Goal: Find specific page/section: Find specific page/section

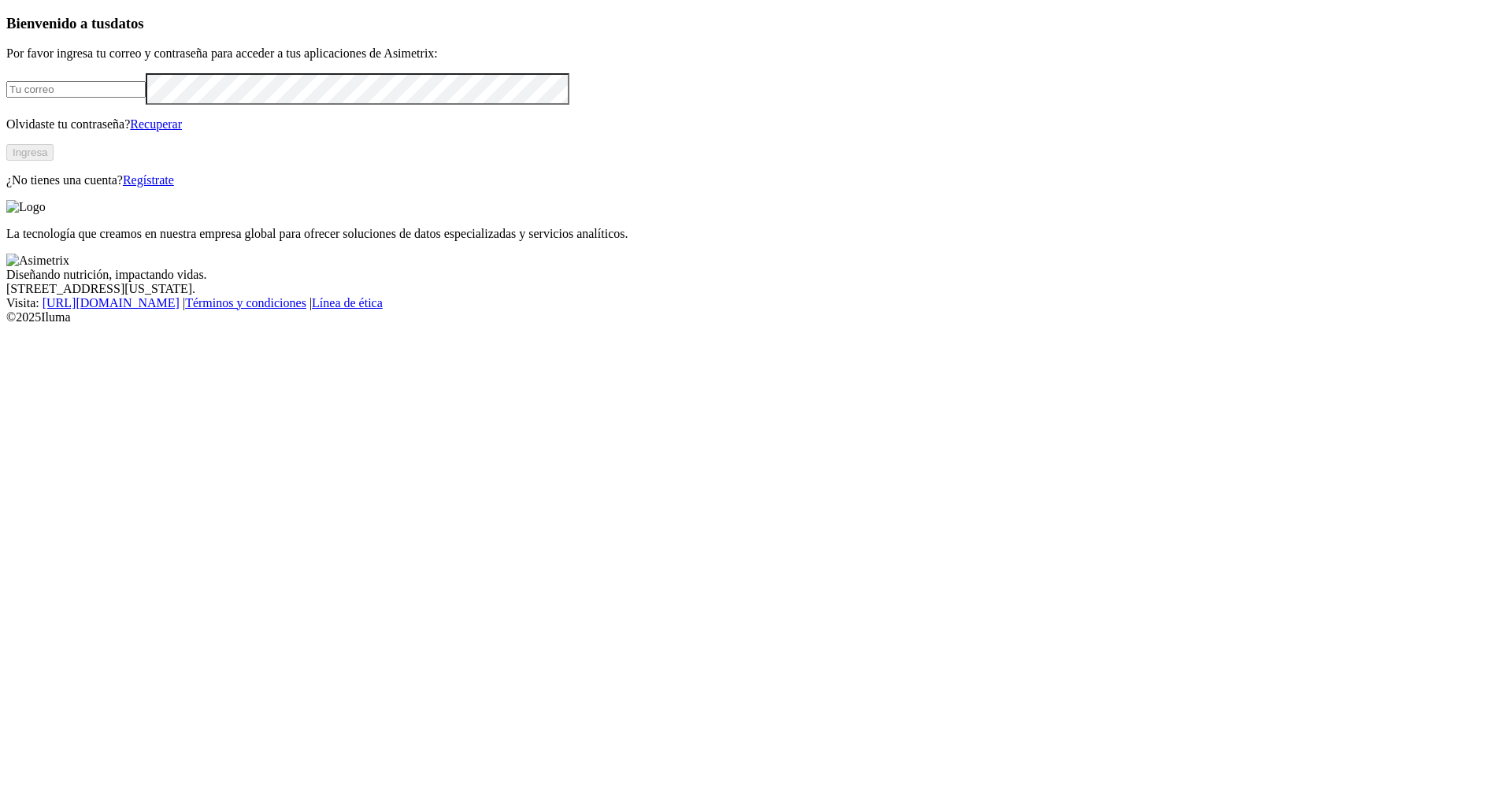
type input "[PERSON_NAME][EMAIL_ADDRESS][DOMAIN_NAME]"
click at [54, 161] on button "Ingresa" at bounding box center [29, 152] width 47 height 17
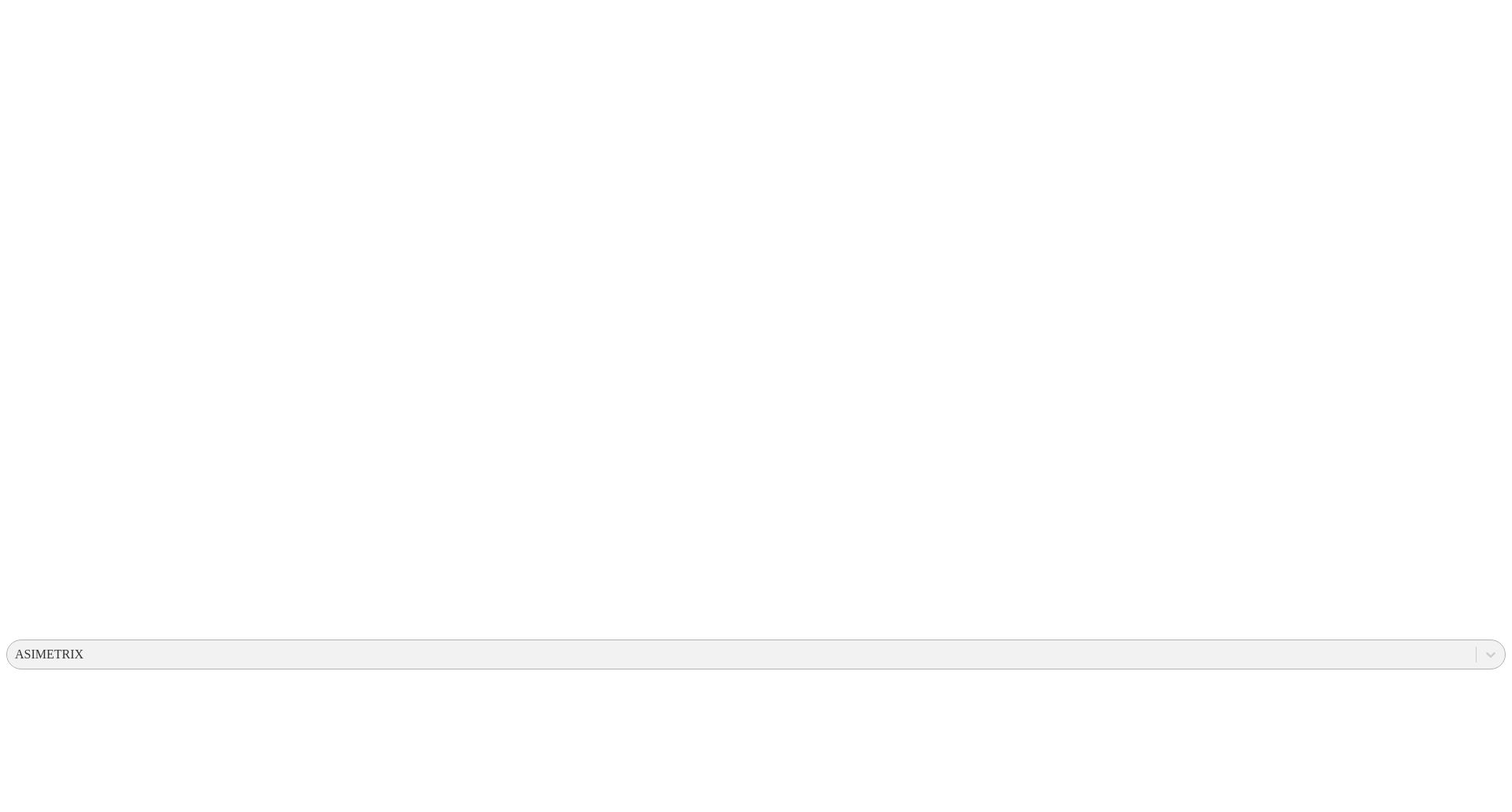
click at [1202, 643] on div "ASIMETRIX" at bounding box center [741, 655] width 1469 height 24
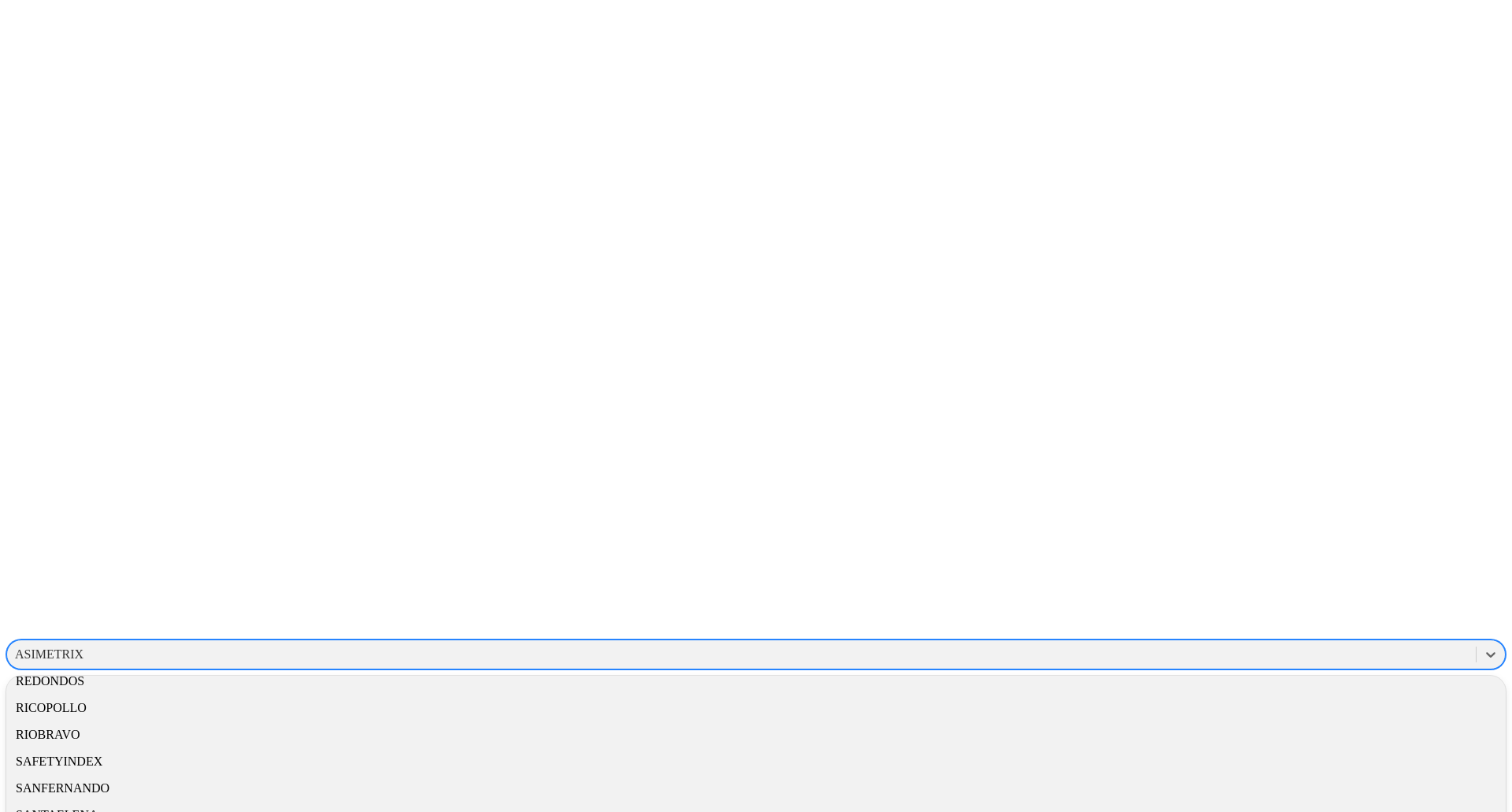
scroll to position [651, 0]
click at [1287, 748] on div "SAFETYINDEX" at bounding box center [756, 762] width 1499 height 27
